Goal: Understand process/instructions: Learn about a topic

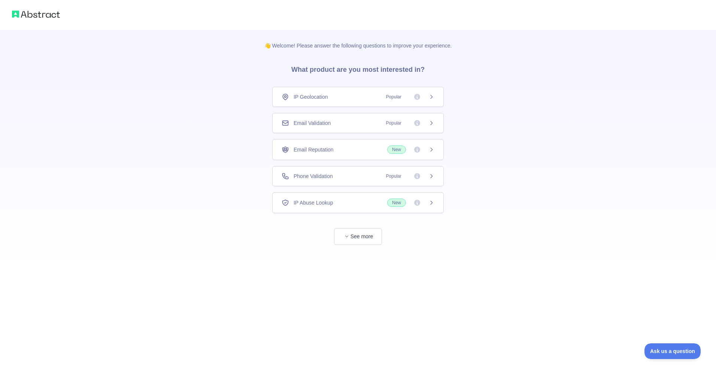
click at [386, 96] on span "Popular" at bounding box center [394, 96] width 24 height 7
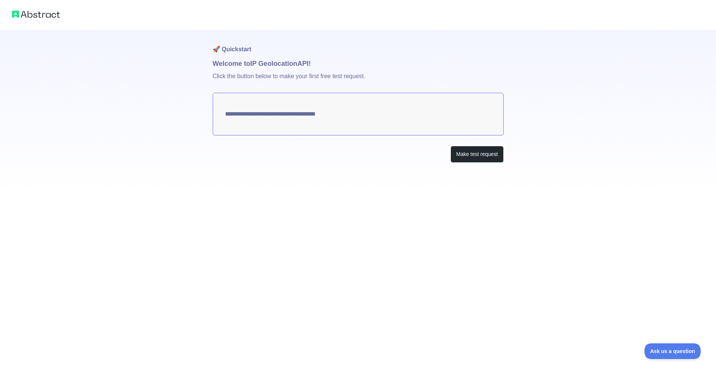
type textarea "**********"
click at [464, 155] on button "Make test request" at bounding box center [476, 154] width 53 height 17
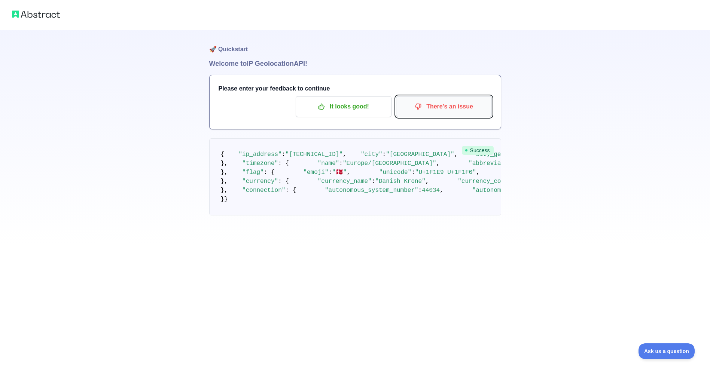
click at [434, 105] on p "There's an issue" at bounding box center [444, 106] width 85 height 13
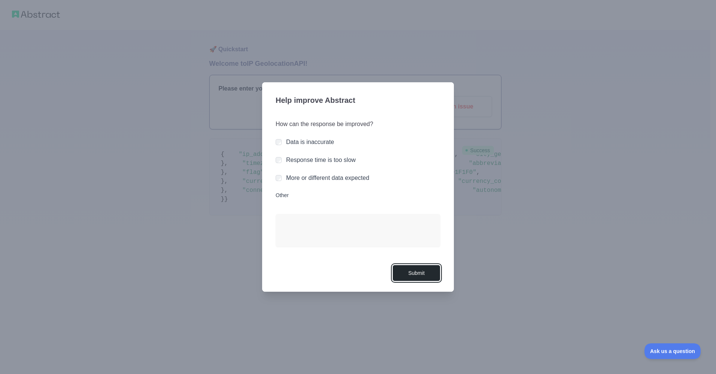
click at [414, 279] on button "Submit" at bounding box center [416, 273] width 48 height 17
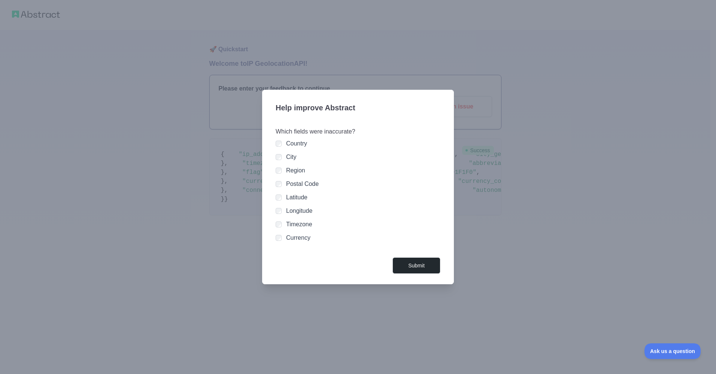
click at [279, 188] on div at bounding box center [279, 183] width 6 height 7
click at [424, 266] on button "Submit" at bounding box center [416, 266] width 48 height 17
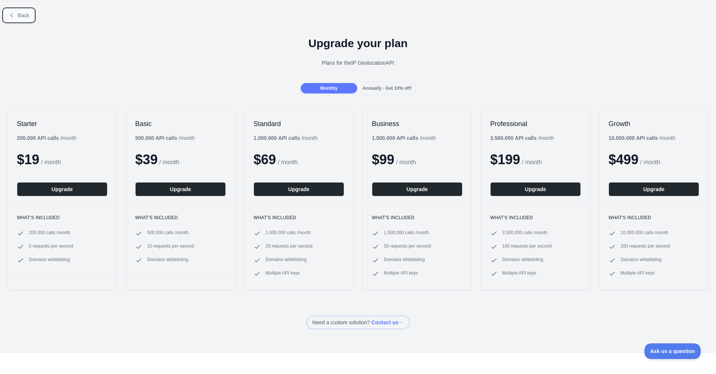
click at [26, 13] on span "Back" at bounding box center [24, 15] width 12 height 6
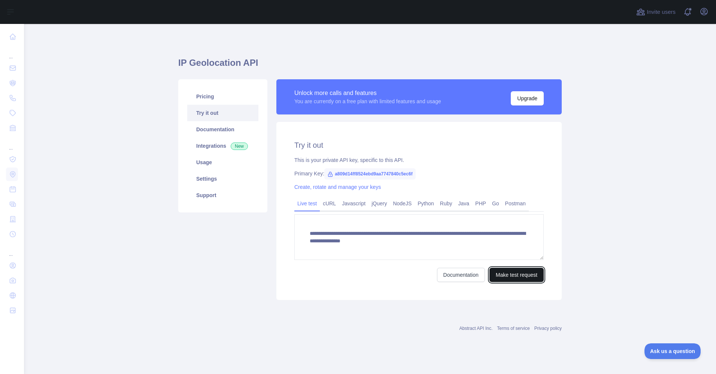
click at [501, 273] on button "Make test request" at bounding box center [516, 275] width 54 height 14
